Goal: Check status: Check status

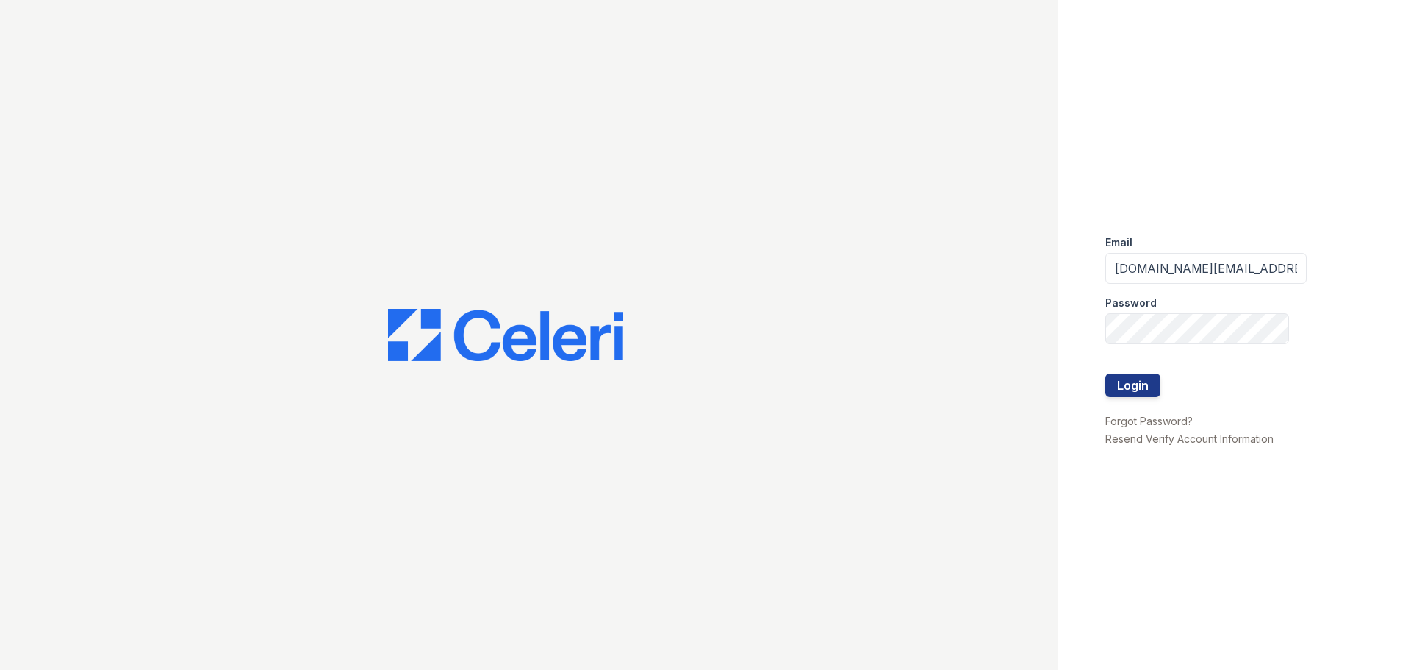
click at [1173, 284] on div "Password" at bounding box center [1206, 298] width 201 height 29
click at [1172, 276] on input "[DOMAIN_NAME][EMAIL_ADDRESS][DOMAIN_NAME]" at bounding box center [1206, 268] width 201 height 31
type input "[DOMAIN_NAME][EMAIL_ADDRESS][DOMAIN_NAME]"
click at [1144, 381] on button "Login" at bounding box center [1133, 385] width 55 height 24
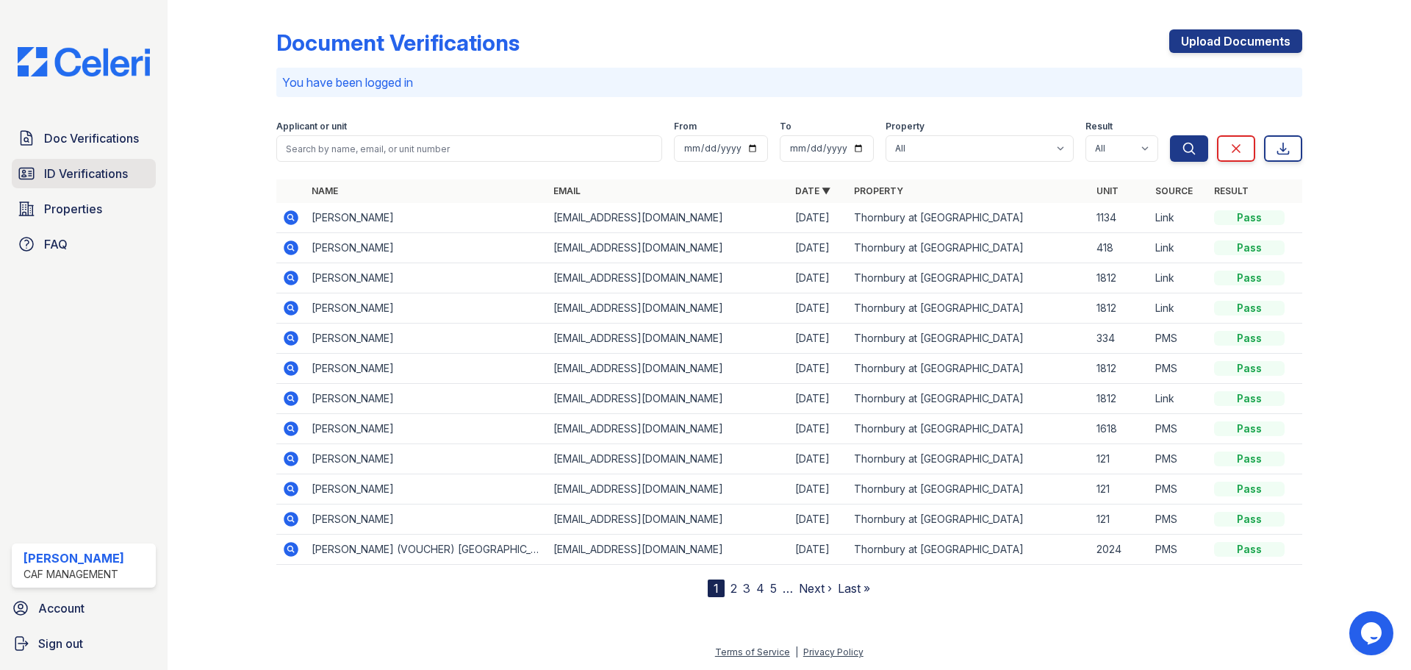
click at [64, 173] on span "ID Verifications" at bounding box center [86, 174] width 84 height 18
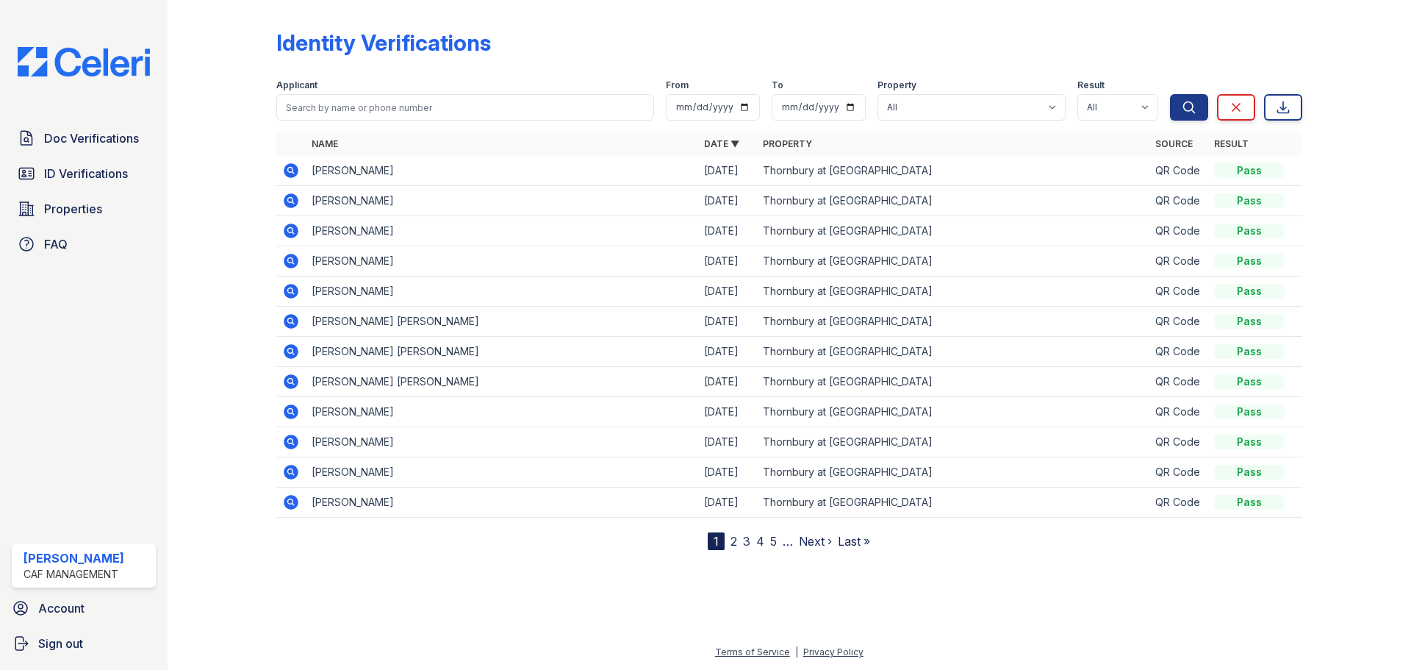
click at [734, 541] on link "2" at bounding box center [734, 541] width 7 height 15
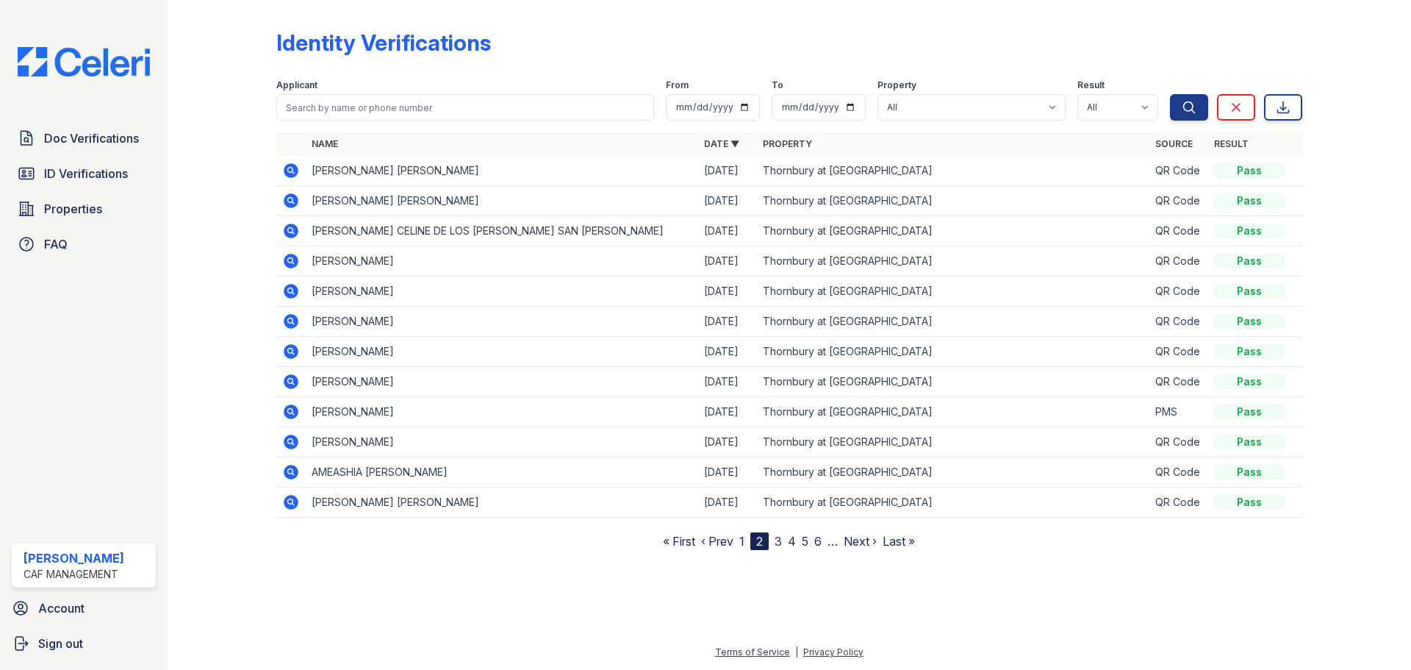
click at [743, 544] on link "1" at bounding box center [741, 541] width 5 height 15
